Goal: Information Seeking & Learning: Learn about a topic

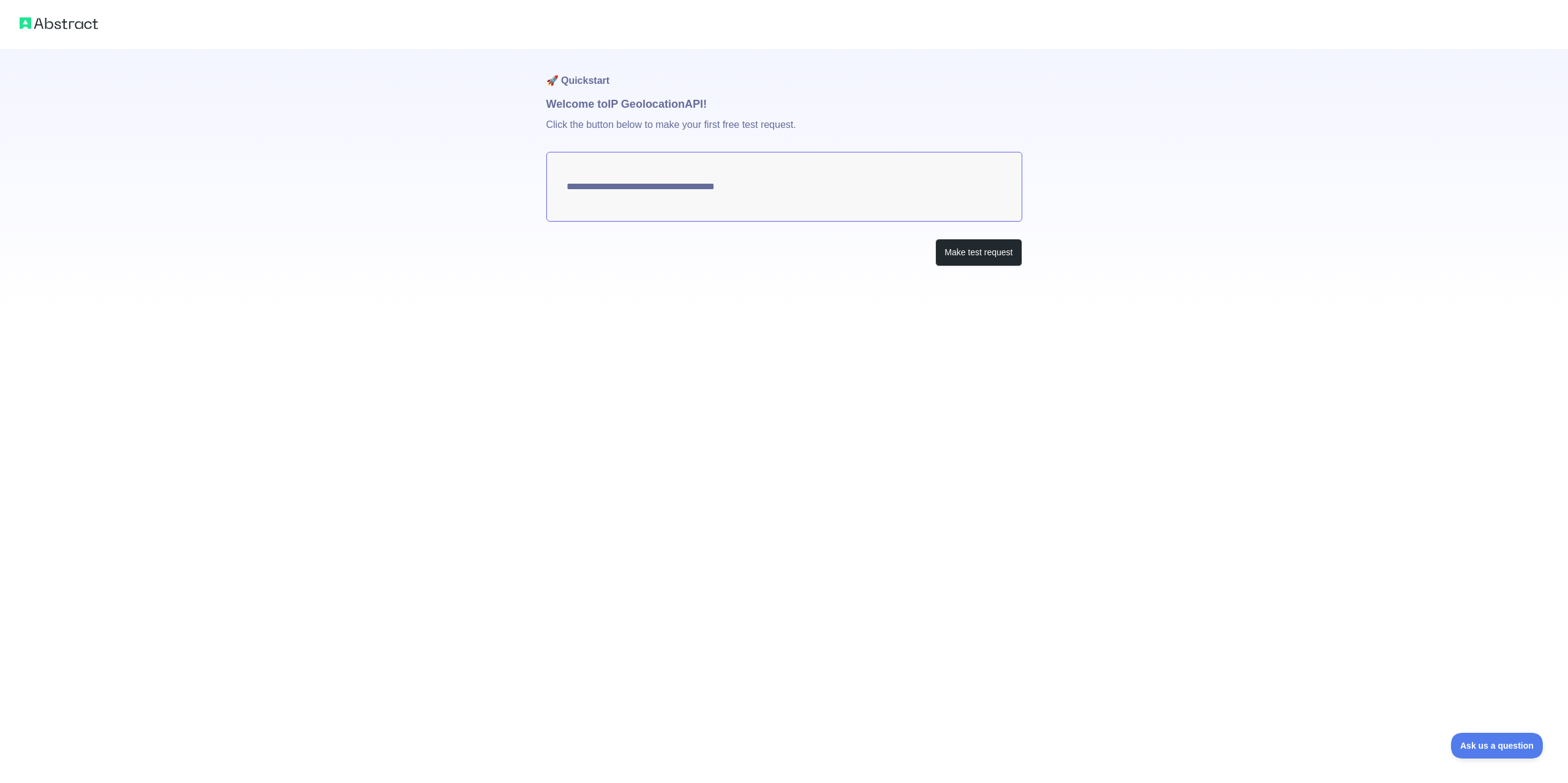
type textarea "**********"
click at [961, 254] on button "Make test request" at bounding box center [978, 251] width 87 height 28
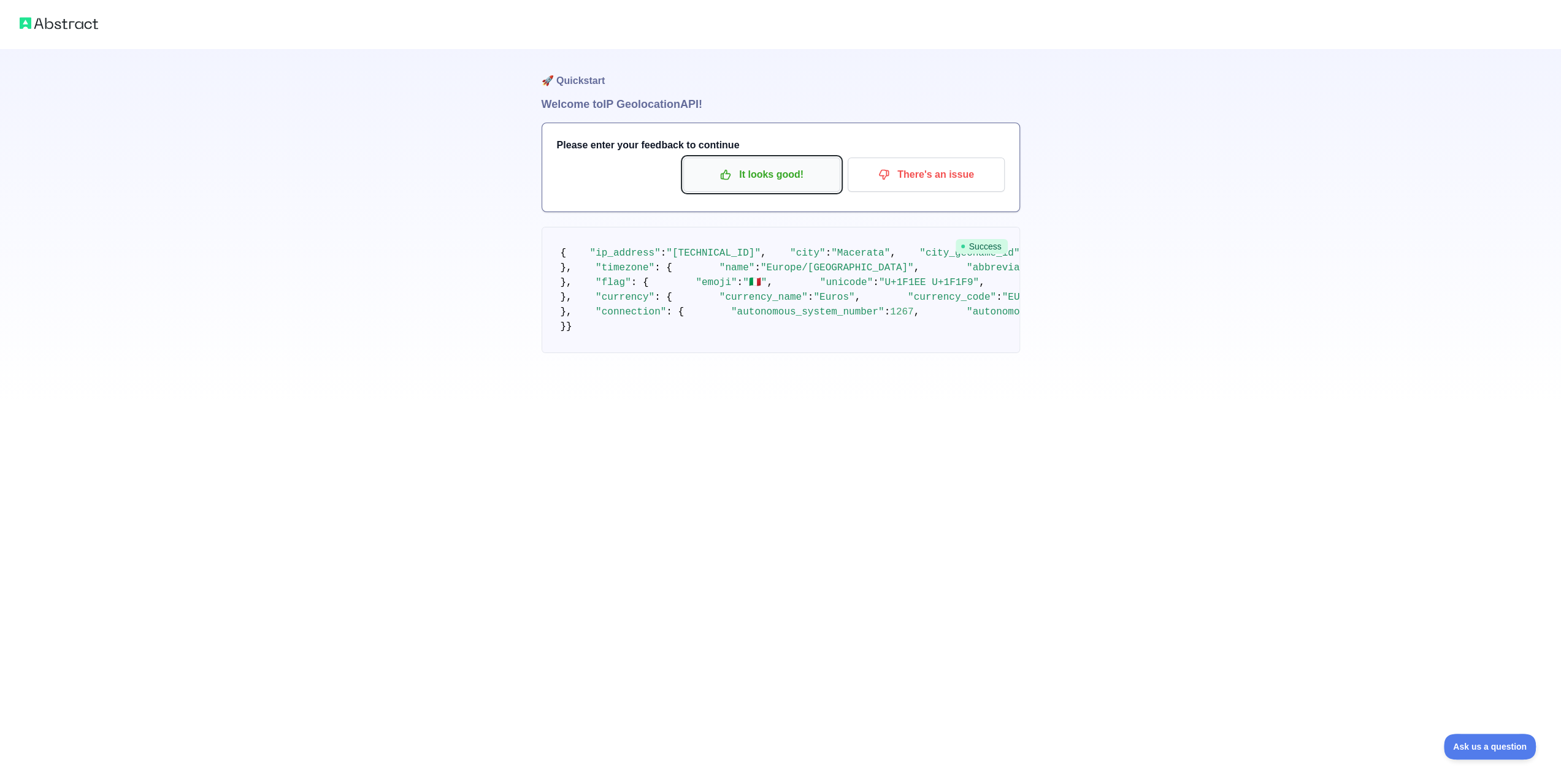
click at [785, 164] on p "It looks good!" at bounding box center [761, 174] width 138 height 21
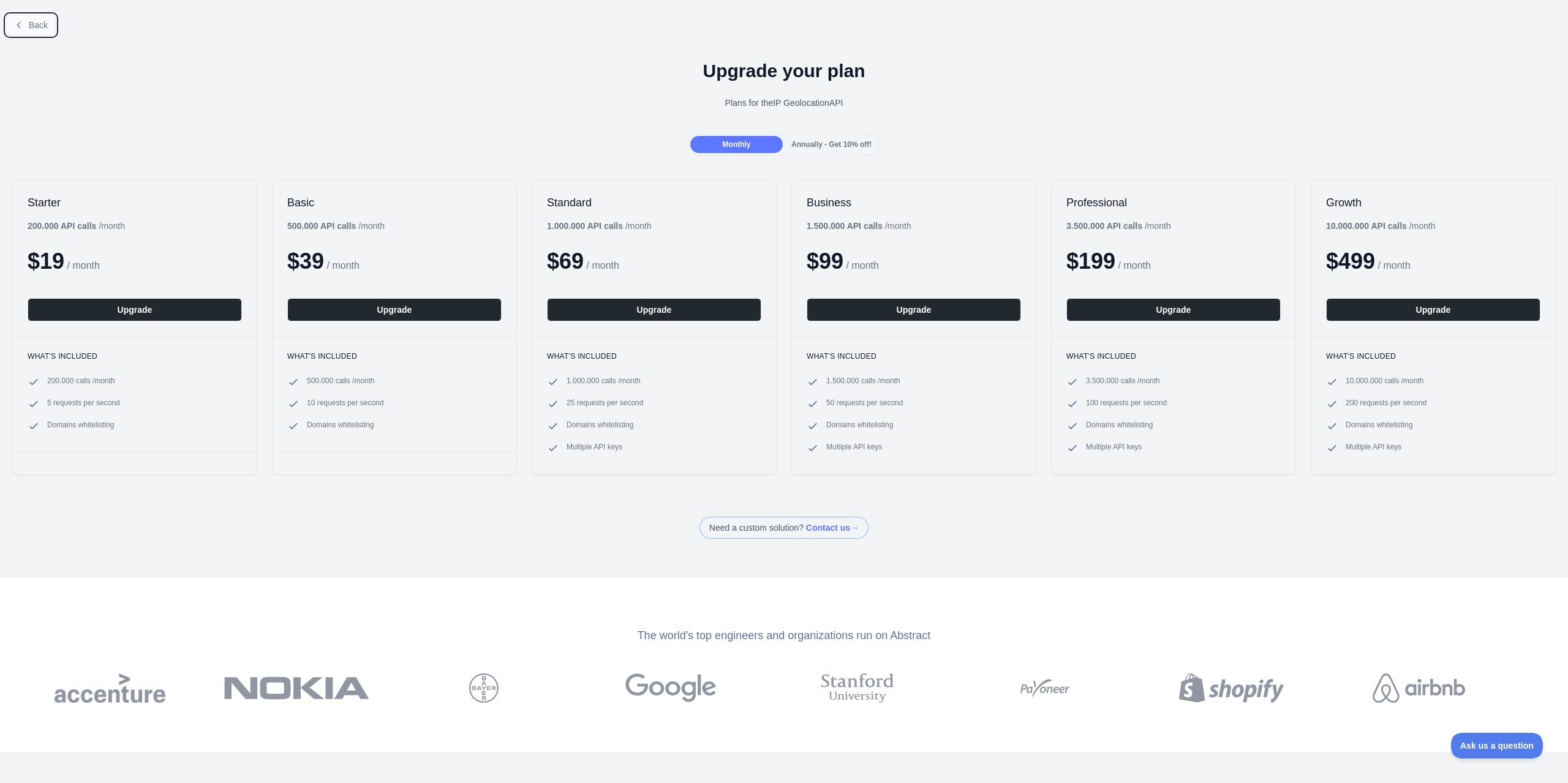
click at [32, 23] on span "Back" at bounding box center [37, 25] width 19 height 10
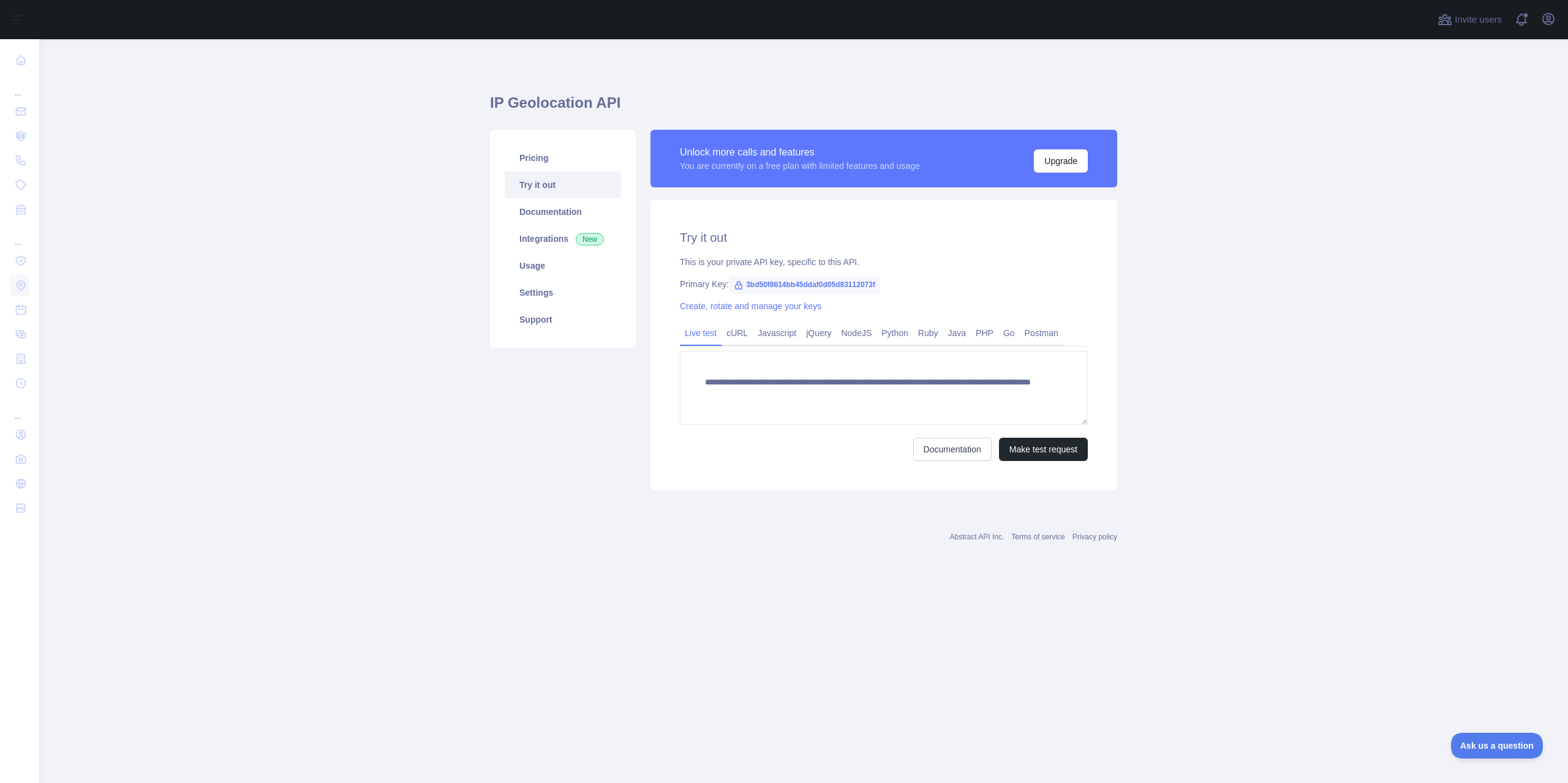
click at [549, 181] on link "Try it out" at bounding box center [563, 185] width 116 height 27
click at [978, 334] on link "PHP" at bounding box center [984, 334] width 28 height 20
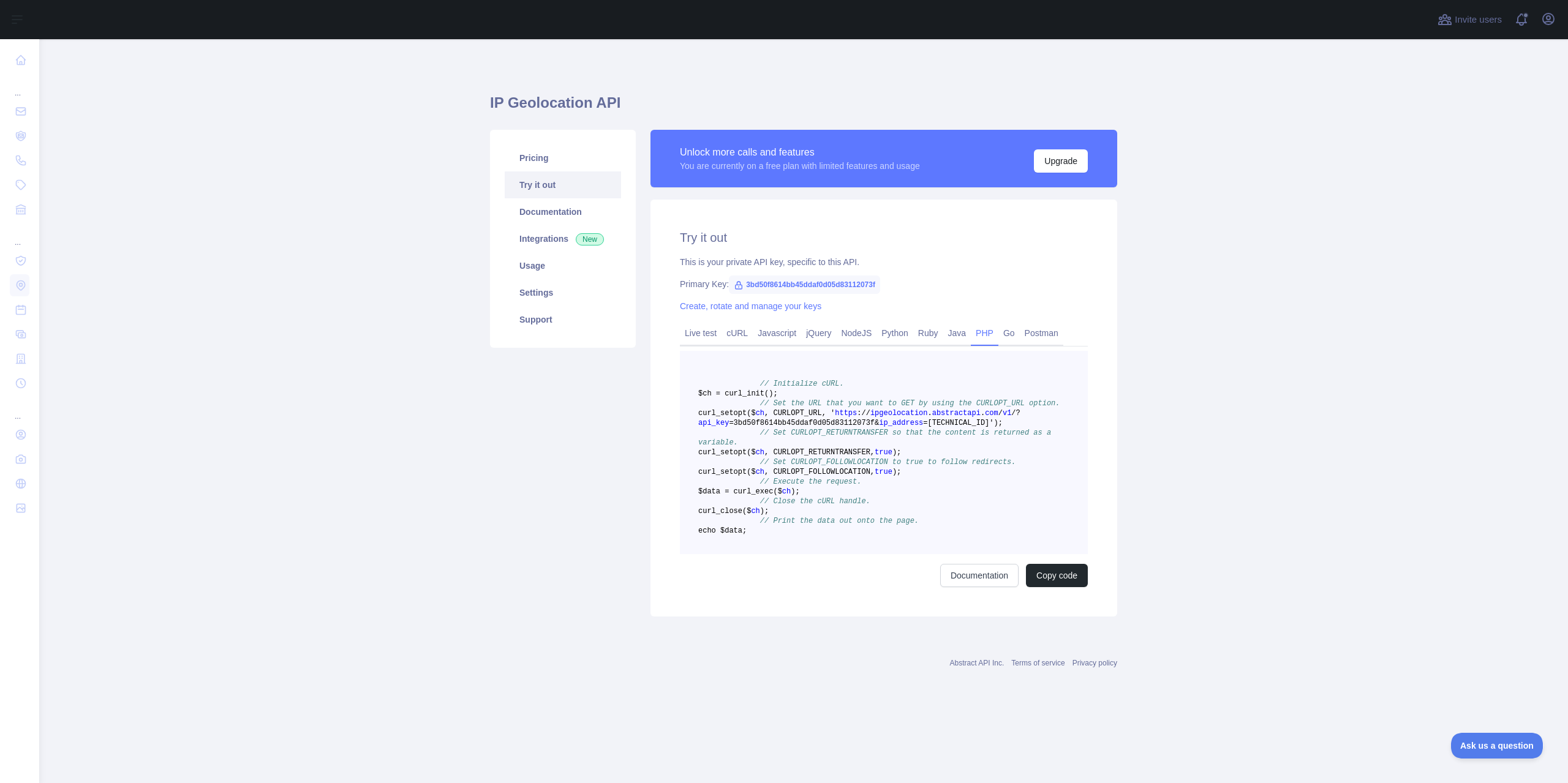
click at [885, 447] on span "// Set CURLOPT_RETURNTRANSFER so that the content is returned as a variable." at bounding box center [877, 438] width 357 height 19
click at [734, 333] on link "cURL" at bounding box center [737, 334] width 31 height 20
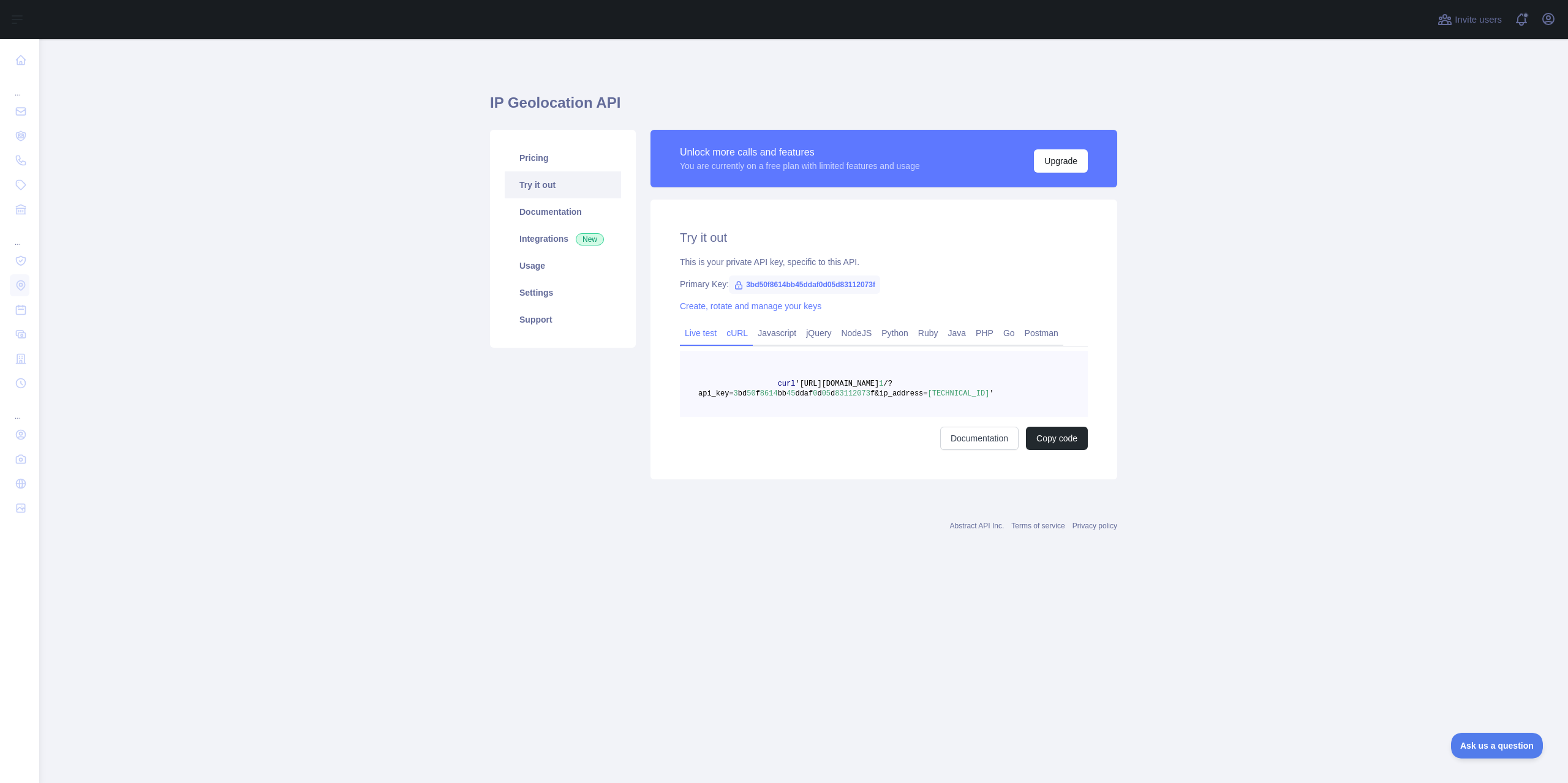
click at [703, 330] on link "Live test" at bounding box center [700, 334] width 42 height 20
click at [801, 334] on link "jQuery" at bounding box center [818, 334] width 35 height 20
click at [846, 330] on link "NodeJS" at bounding box center [855, 334] width 40 height 20
click at [901, 332] on link "Python" at bounding box center [895, 334] width 37 height 20
click at [930, 334] on link "Ruby" at bounding box center [928, 334] width 30 height 20
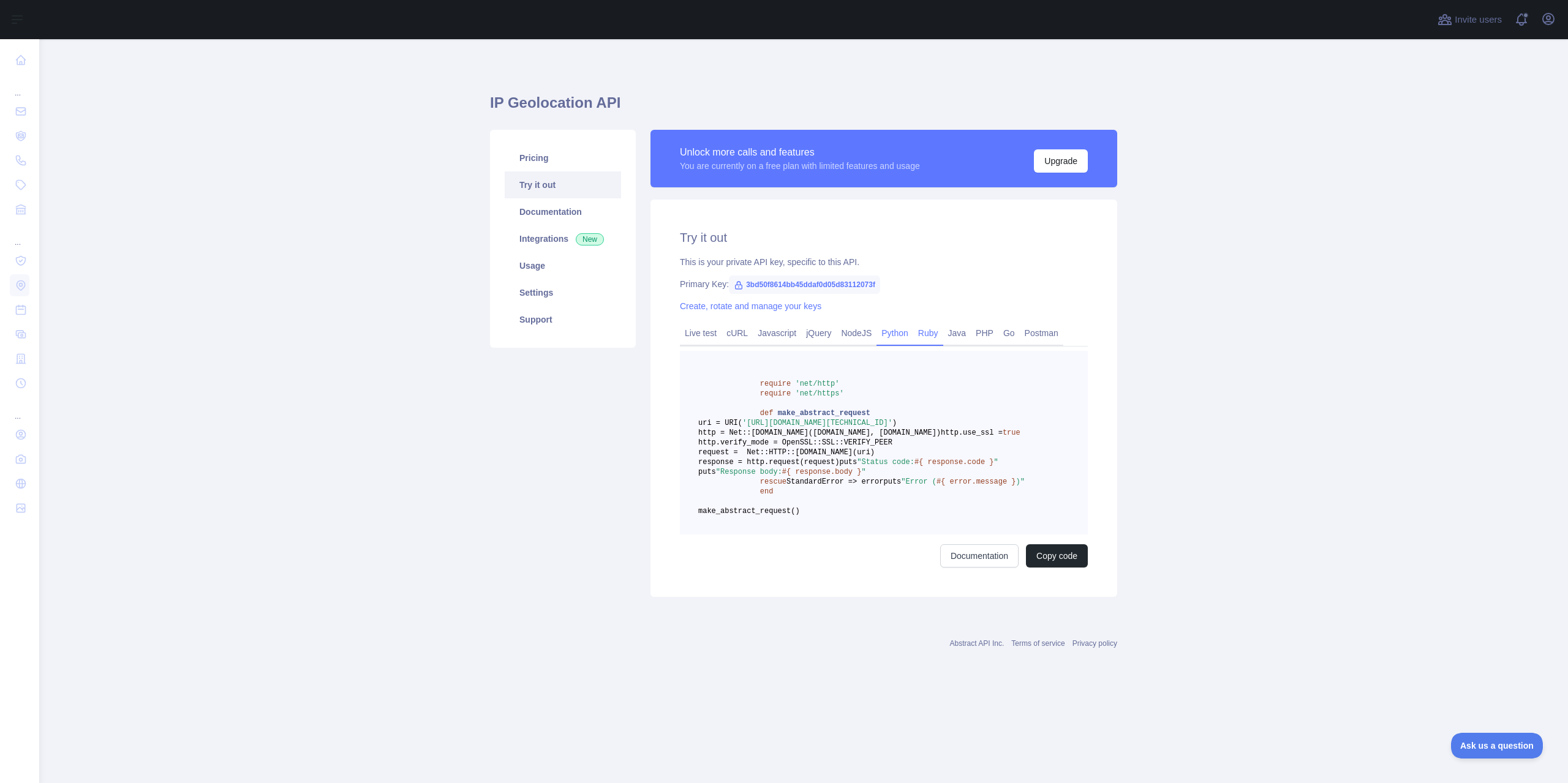
click at [886, 337] on link "Python" at bounding box center [895, 334] width 37 height 20
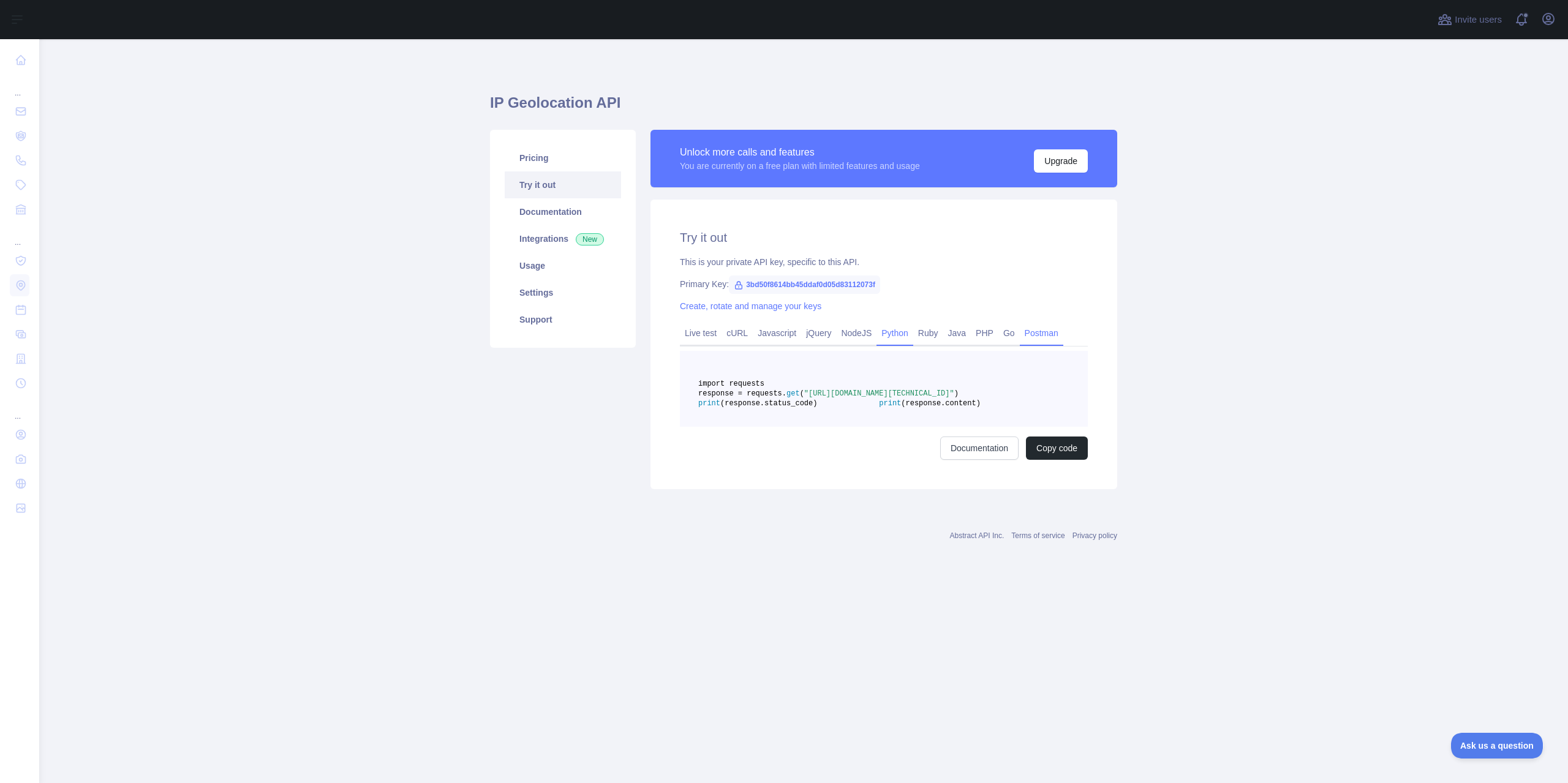
click at [1037, 335] on link "Postman" at bounding box center [1041, 334] width 44 height 20
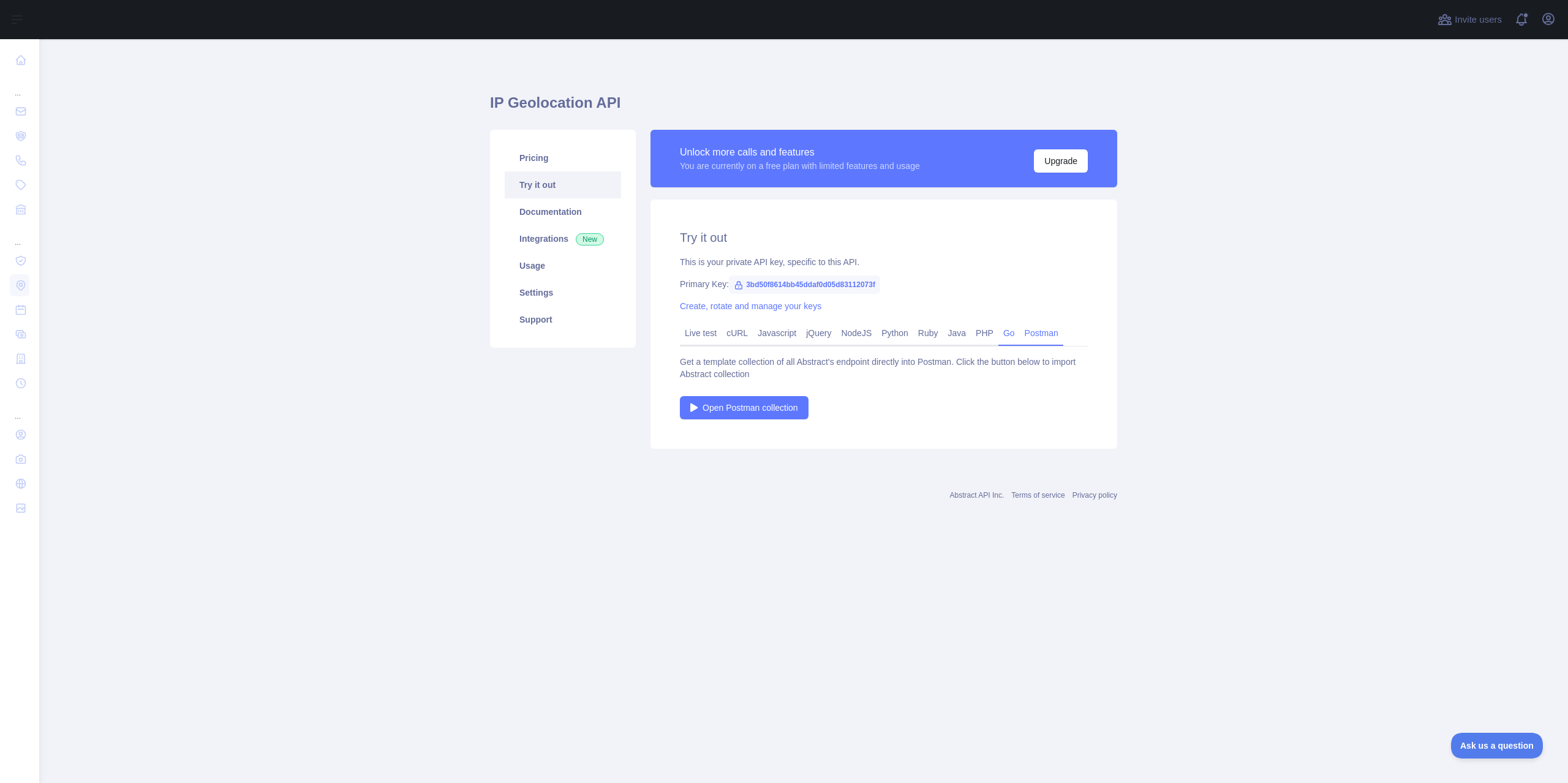
click at [1004, 333] on link "Go" at bounding box center [1009, 334] width 21 height 20
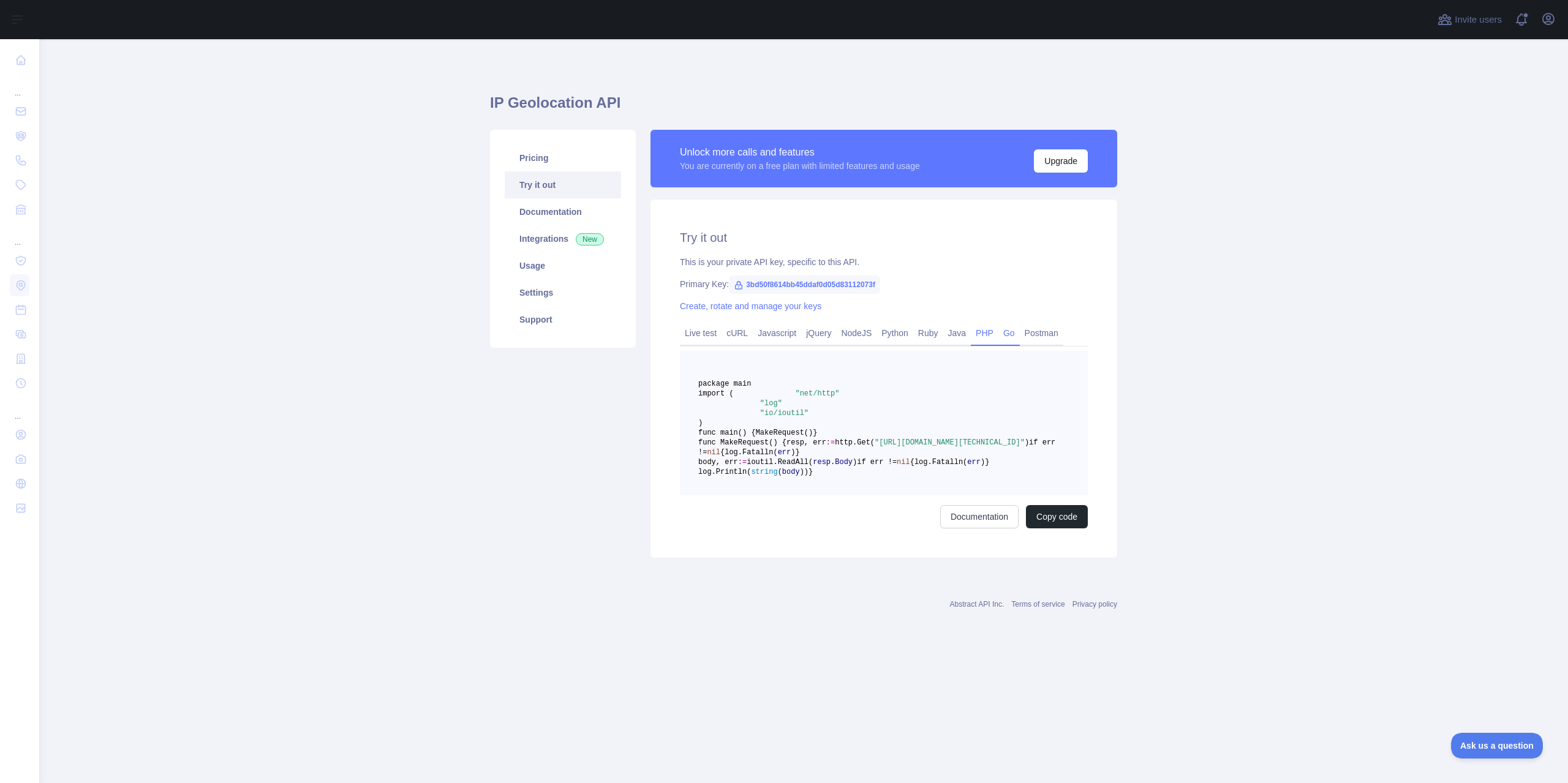
click at [975, 333] on link "PHP" at bounding box center [984, 334] width 28 height 20
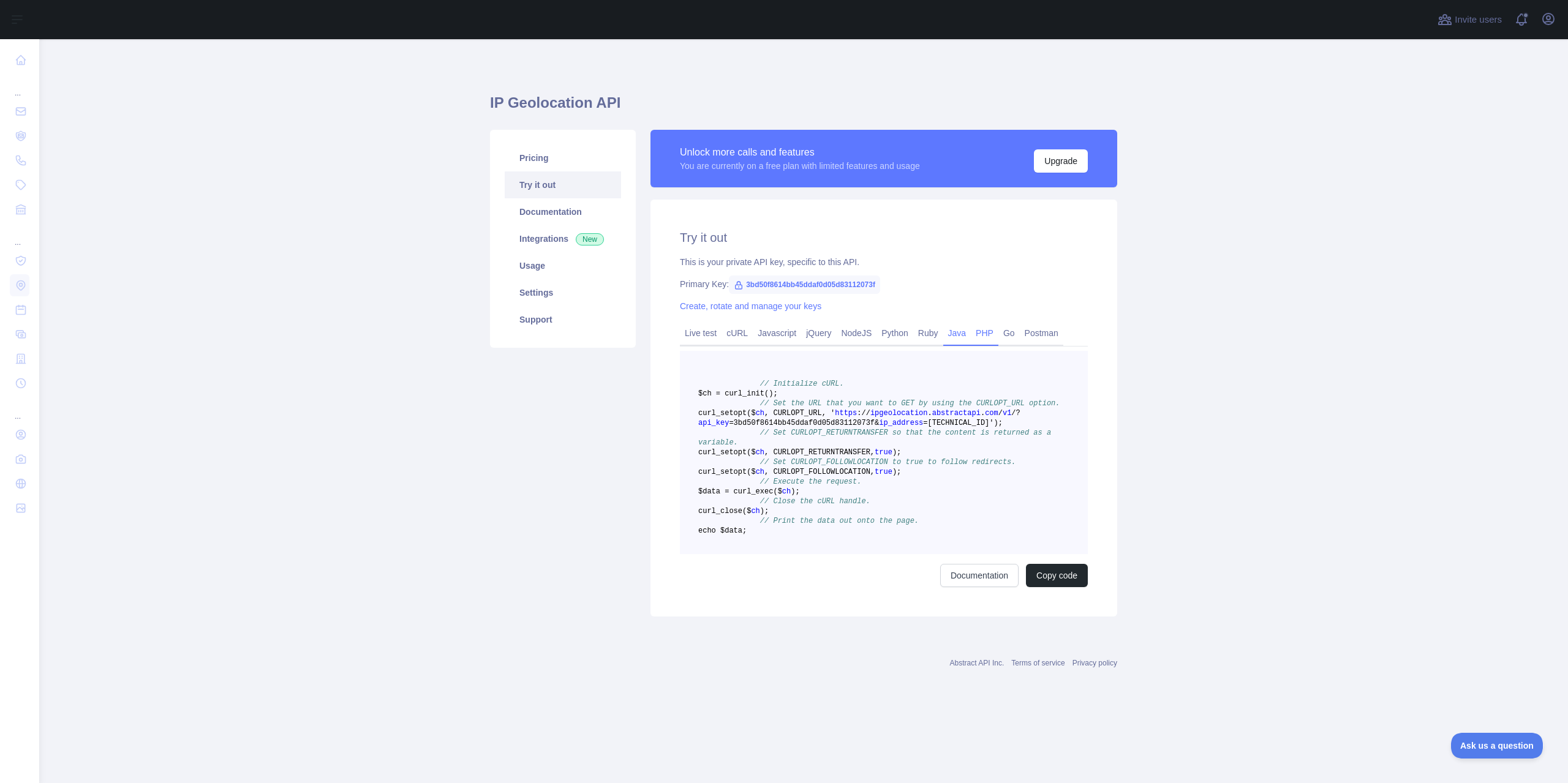
click at [945, 333] on link "Java" at bounding box center [958, 334] width 29 height 20
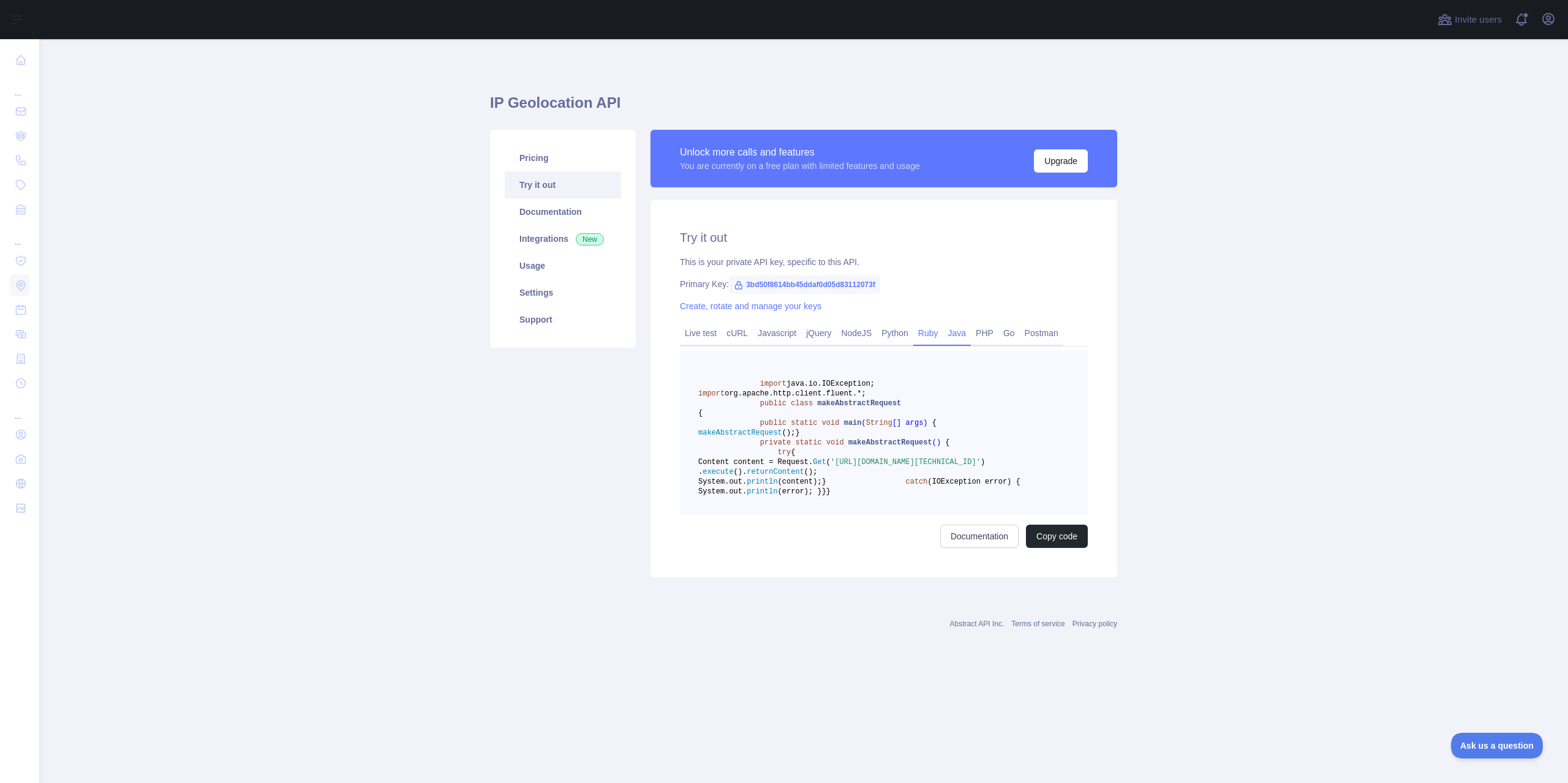
click at [918, 333] on link "Ruby" at bounding box center [928, 334] width 30 height 20
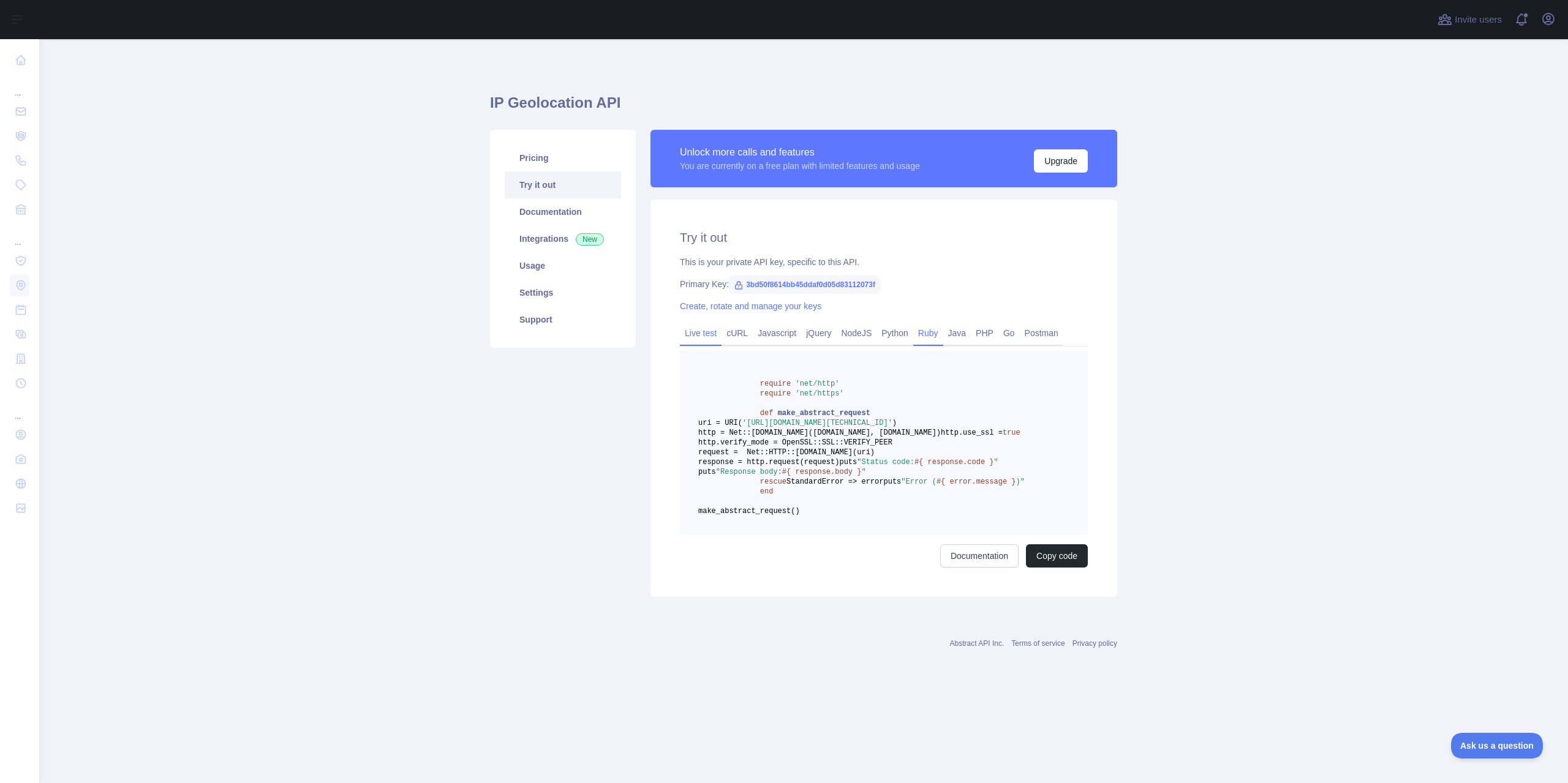
click at [703, 333] on link "Live test" at bounding box center [700, 334] width 42 height 20
